Goal: Task Accomplishment & Management: Complete application form

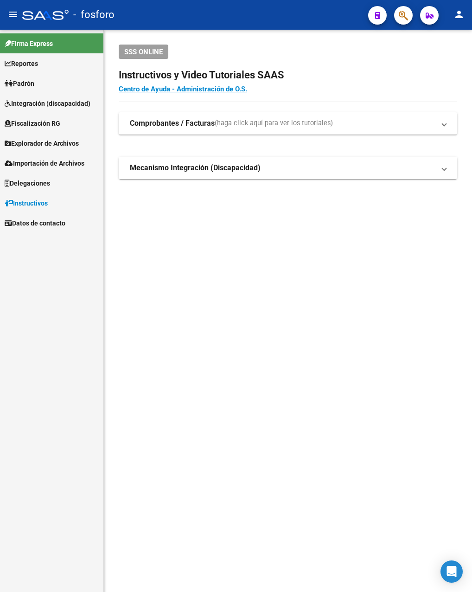
click at [289, 299] on mat-sidenav-content "SSS ONLINE Instructivos y Video Tutoriales SAAS Centro de Ayuda - Administració…" at bounding box center [288, 311] width 369 height 563
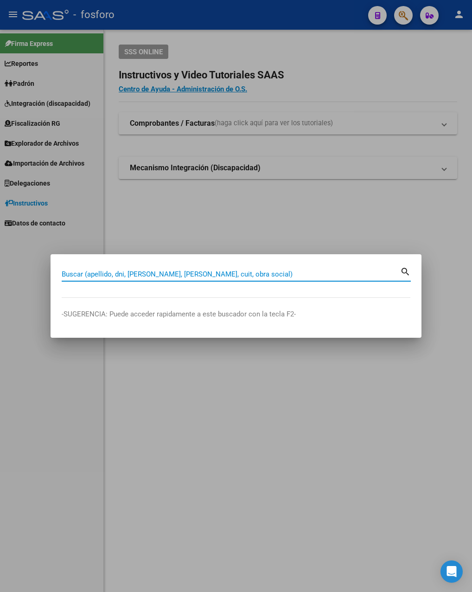
paste input "27491078796"
type input "27491078796"
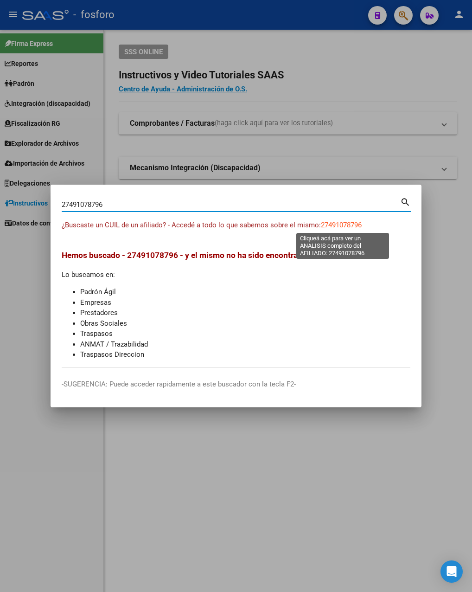
click at [326, 224] on span "27491078796" at bounding box center [341, 225] width 41 height 8
type textarea "27491078796"
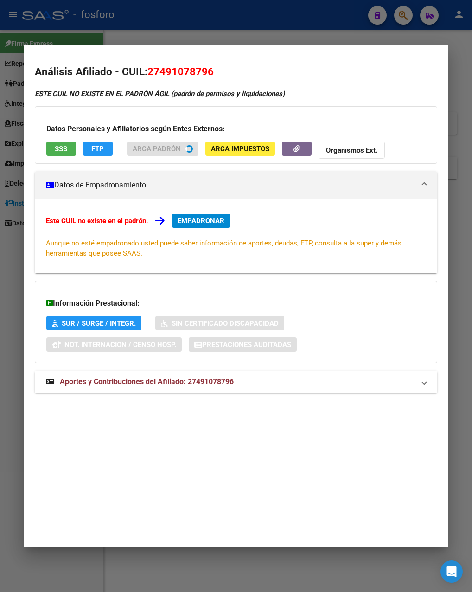
click at [192, 219] on div "Este CUIL no existe en el padrón. EMPADRONAR Aunque no esté empadronado usted p…" at bounding box center [236, 236] width 403 height 74
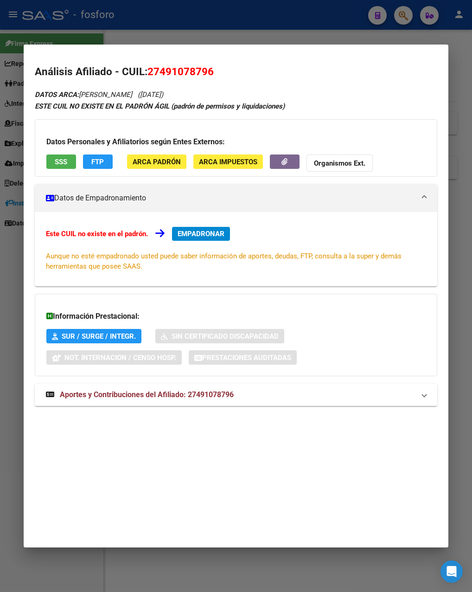
click at [199, 232] on span "EMPADRONAR" at bounding box center [201, 234] width 47 height 8
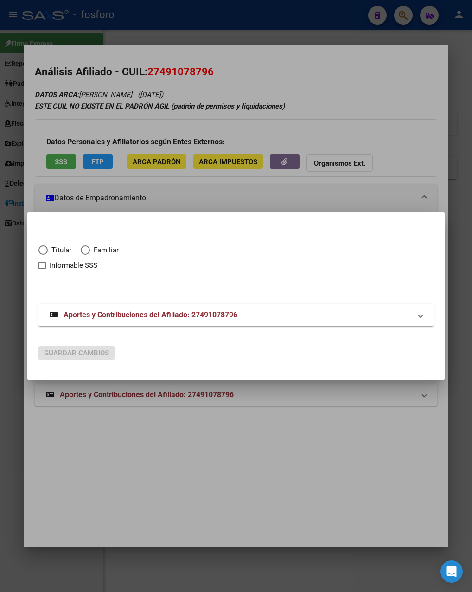
click at [49, 249] on span "Titular" at bounding box center [60, 250] width 24 height 11
click at [48, 249] on input "Titular" at bounding box center [43, 250] width 9 height 9
radio input "true"
checkbox input "true"
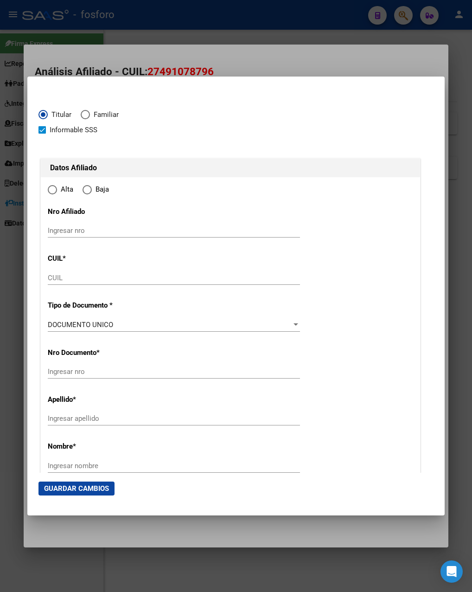
type input "27-49107879-6"
type input "49107879"
type input "[PERSON_NAME]"
type input "LUISIANA SOLEDAD"
type input "[DATE]"
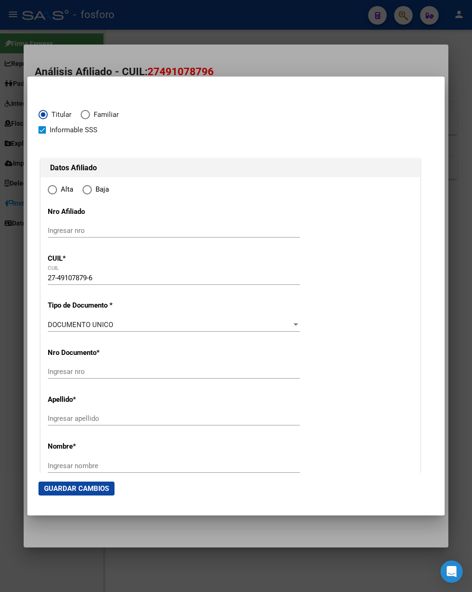
type input "[PERSON_NAME]"
type input "2309"
type input "[PERSON_NAME]PASO ( OESTE"
radio input "true"
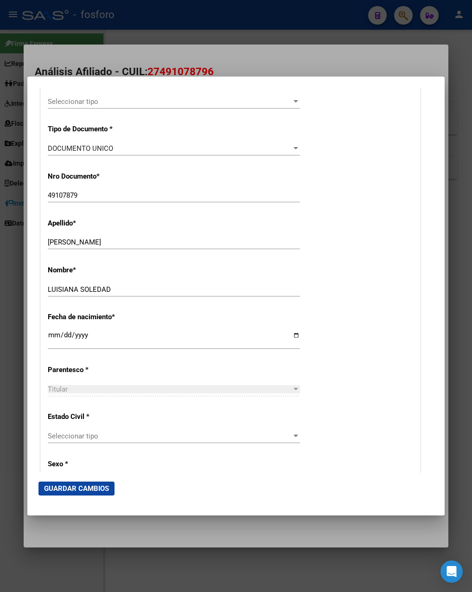
scroll to position [278, 0]
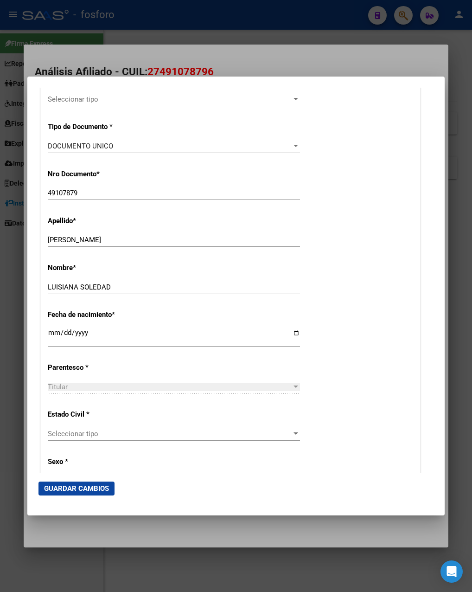
click at [376, 34] on div at bounding box center [236, 296] width 472 height 592
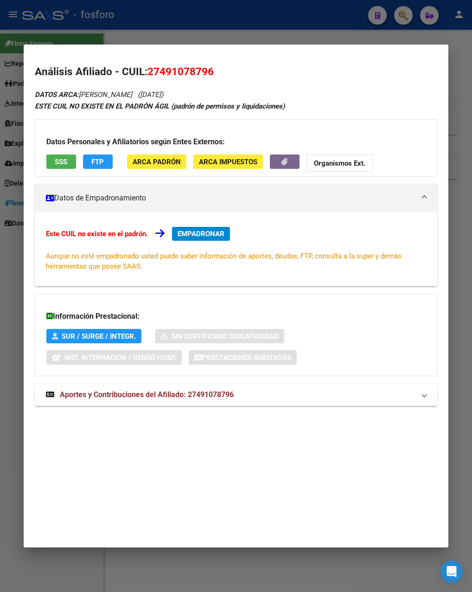
click at [186, 31] on div at bounding box center [236, 296] width 472 height 592
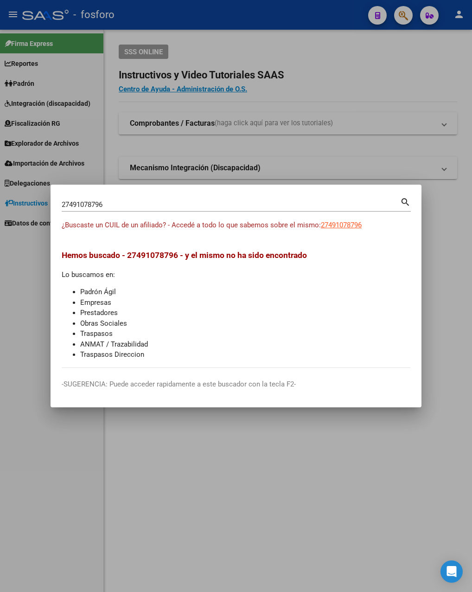
click at [454, 271] on div at bounding box center [236, 296] width 472 height 592
